Goal: Task Accomplishment & Management: Manage account settings

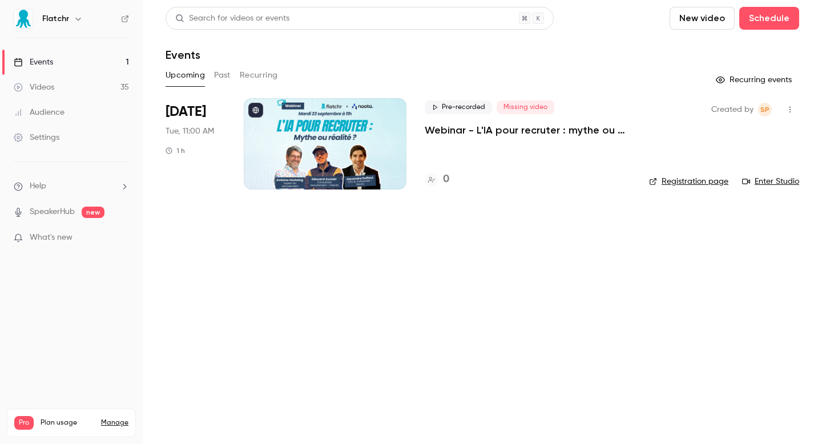
click at [713, 180] on link "Registration page" at bounding box center [688, 181] width 79 height 11
click at [447, 130] on p "Webinar - L'IA pour recruter : mythe ou réalité ?" at bounding box center [528, 130] width 206 height 14
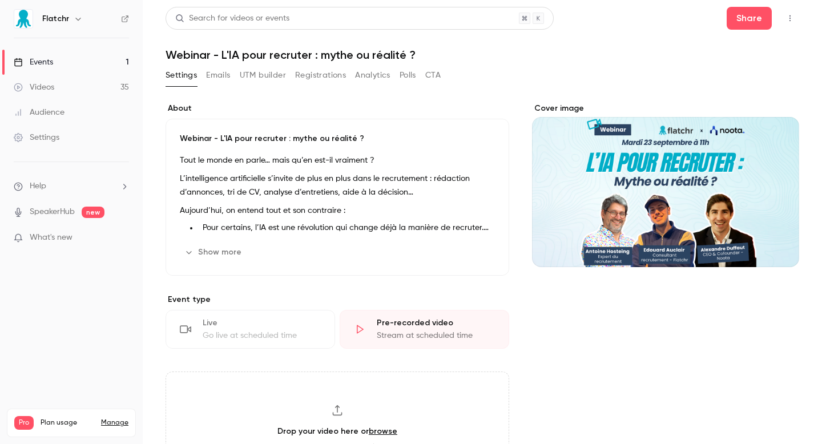
click at [314, 74] on button "Registrations" at bounding box center [320, 75] width 51 height 18
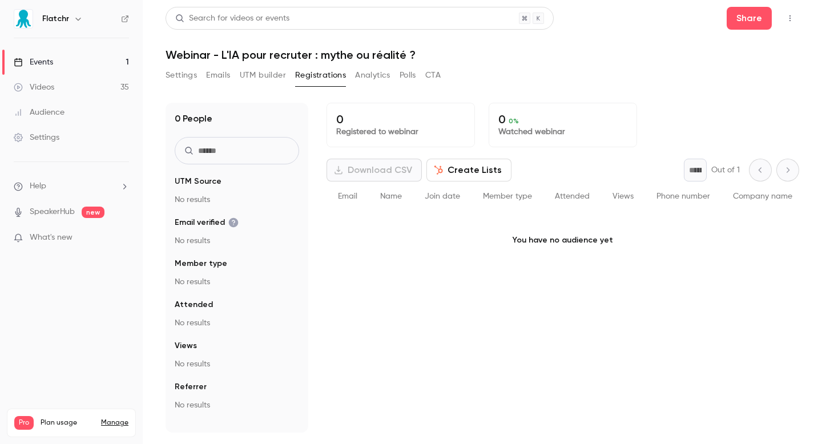
click at [270, 74] on button "UTM builder" at bounding box center [263, 75] width 46 height 18
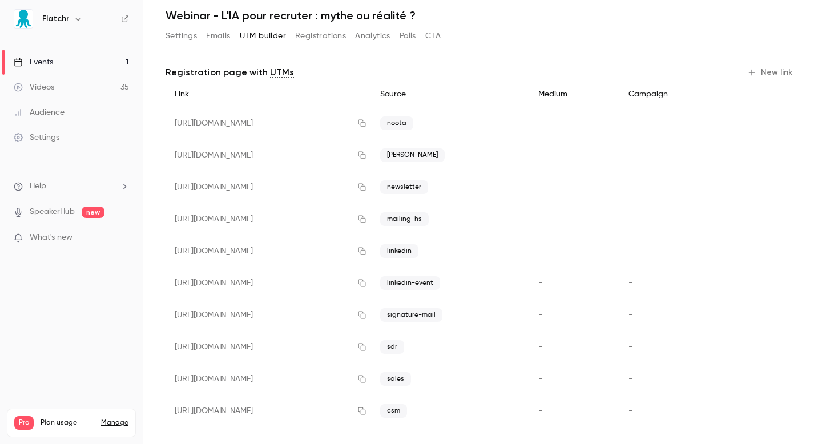
scroll to position [47, 0]
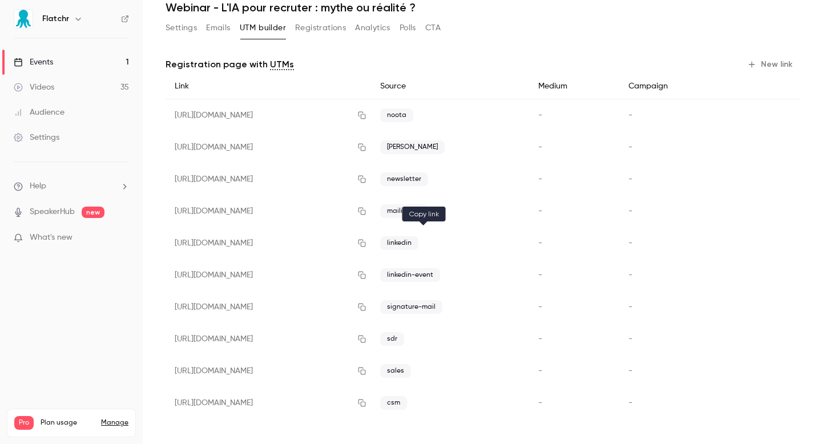
click at [367, 245] on icon "button" at bounding box center [361, 243] width 9 height 8
click at [70, 62] on link "Events 1" at bounding box center [71, 62] width 143 height 25
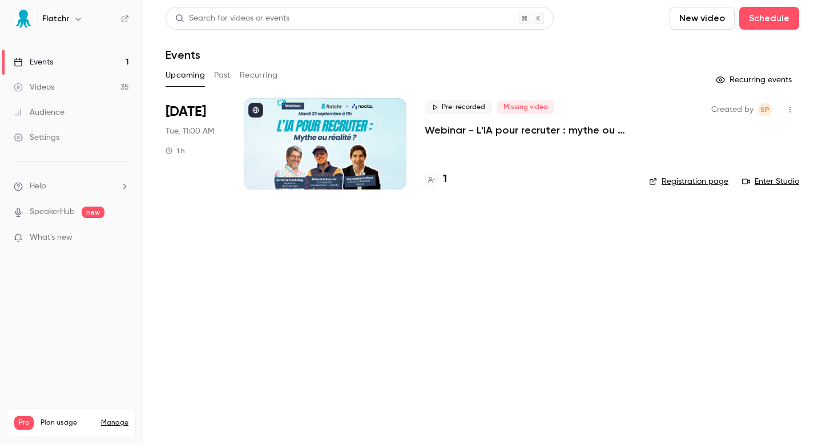
click at [446, 179] on h4 "1" at bounding box center [445, 179] width 4 height 15
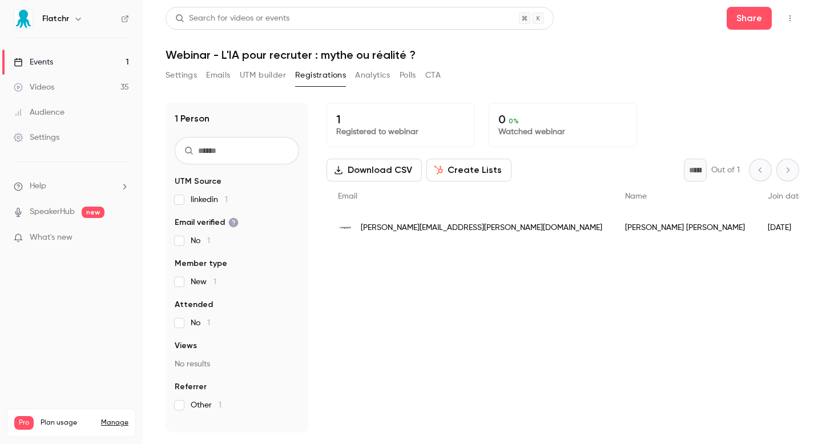
click at [67, 66] on link "Events 1" at bounding box center [71, 62] width 143 height 25
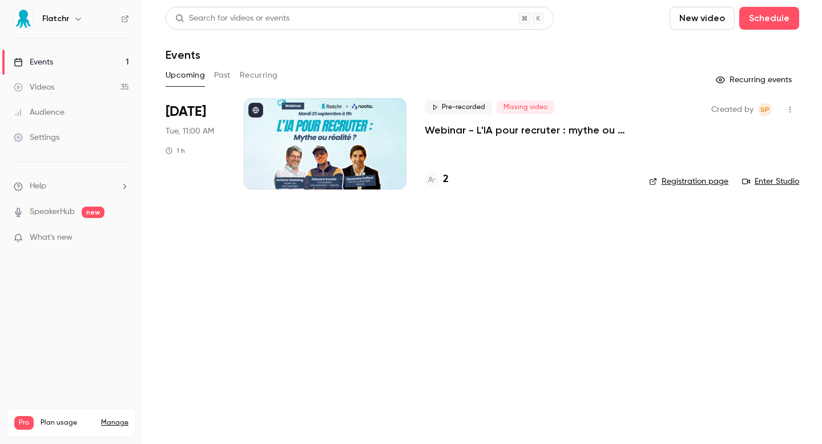
click at [447, 180] on h4 "2" at bounding box center [446, 179] width 6 height 15
